Goal: Information Seeking & Learning: Check status

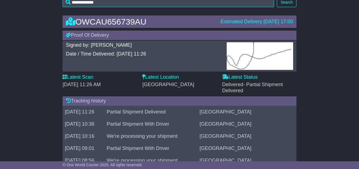
scroll to position [83, 0]
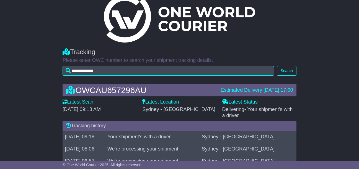
scroll to position [13, 0]
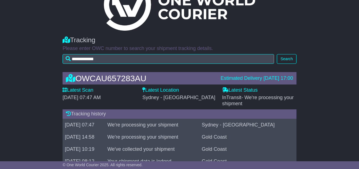
scroll to position [16, 0]
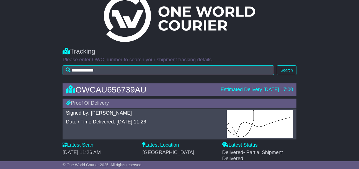
scroll to position [7, 0]
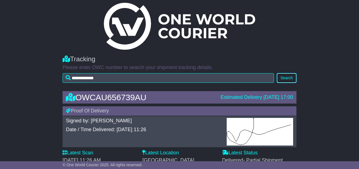
click at [289, 75] on button "Search" at bounding box center [286, 78] width 19 height 10
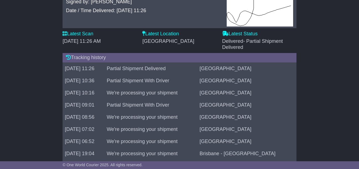
scroll to position [138, 0]
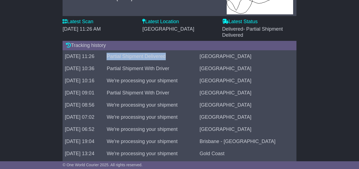
drag, startPoint x: 128, startPoint y: 56, endPoint x: 189, endPoint y: 56, distance: 60.6
click at [189, 56] on td "Partial Shipment Delivered" at bounding box center [150, 56] width 93 height 12
drag, startPoint x: 189, startPoint y: 56, endPoint x: 176, endPoint y: 56, distance: 12.5
copy td "Partial Shipment Delivered"
